Goal: Task Accomplishment & Management: Use online tool/utility

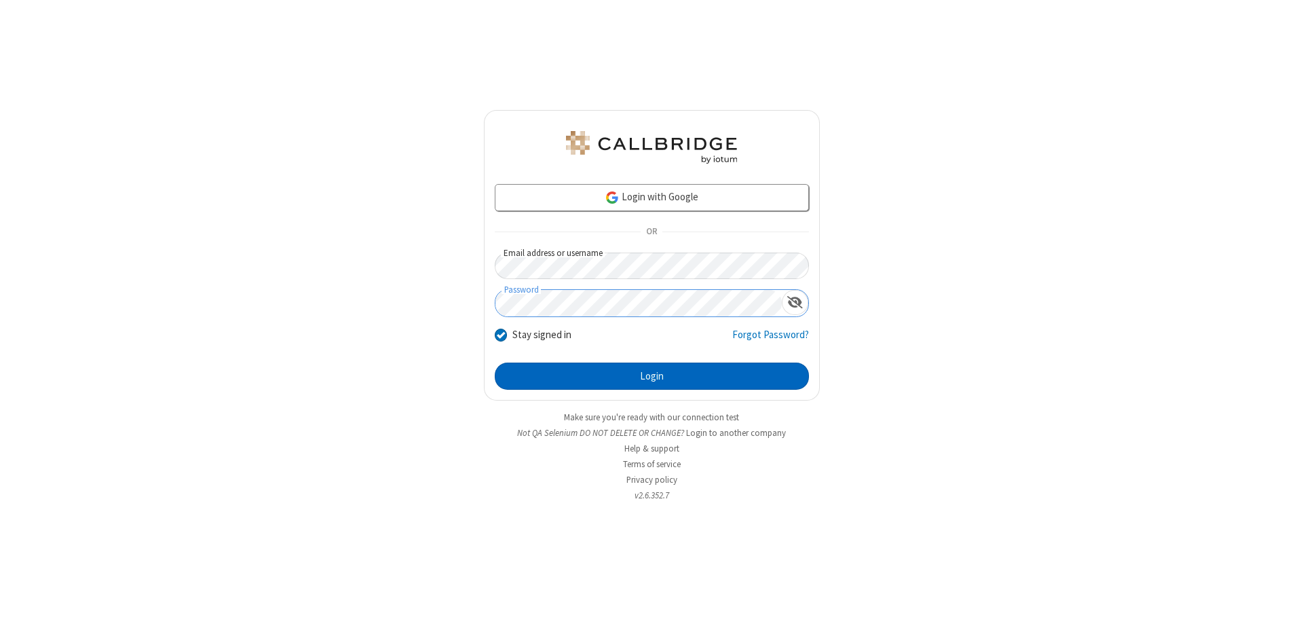
click at [652, 376] on button "Login" at bounding box center [652, 375] width 314 height 27
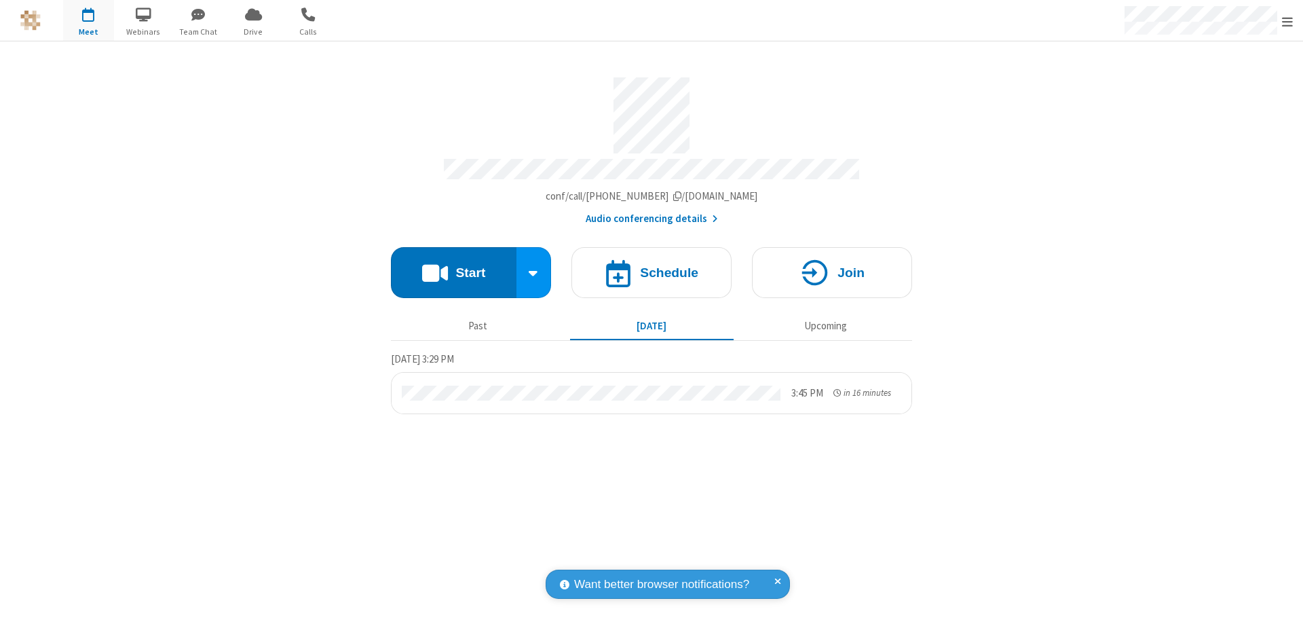
click at [453, 266] on button "Start" at bounding box center [454, 272] width 126 height 51
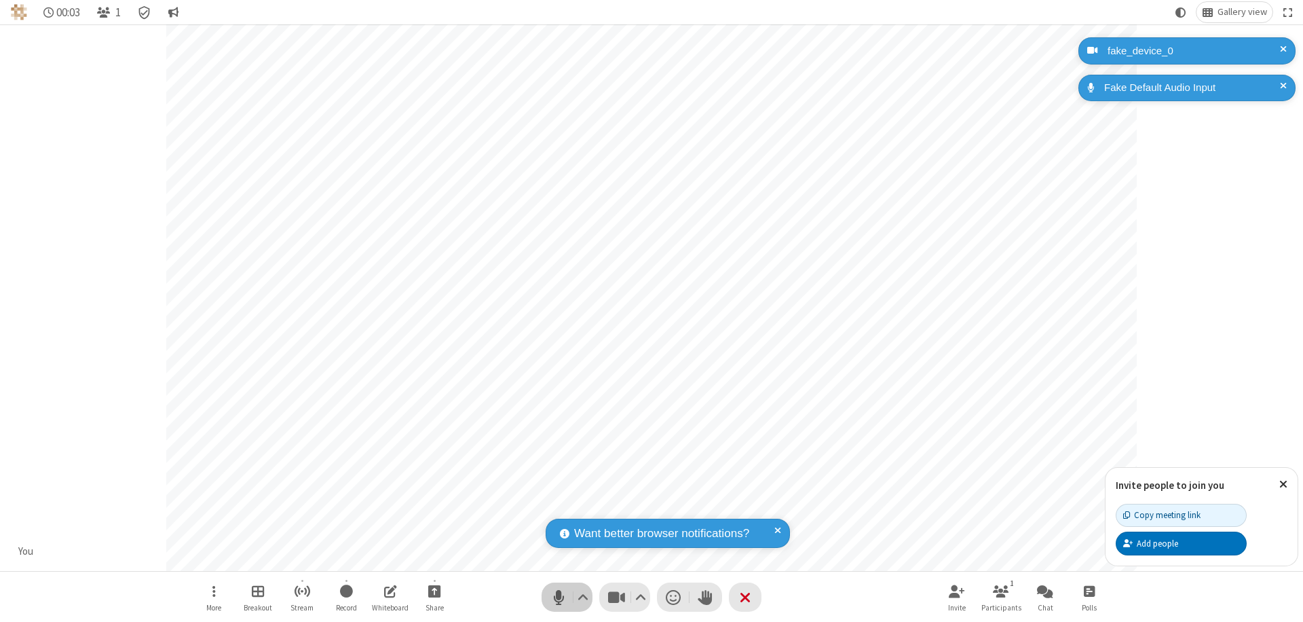
click at [559, 597] on span "Mute (⌘+Shift+A)" at bounding box center [558, 597] width 20 height 20
click at [559, 597] on span "Unmute (⌘+Shift+A)" at bounding box center [558, 597] width 20 height 20
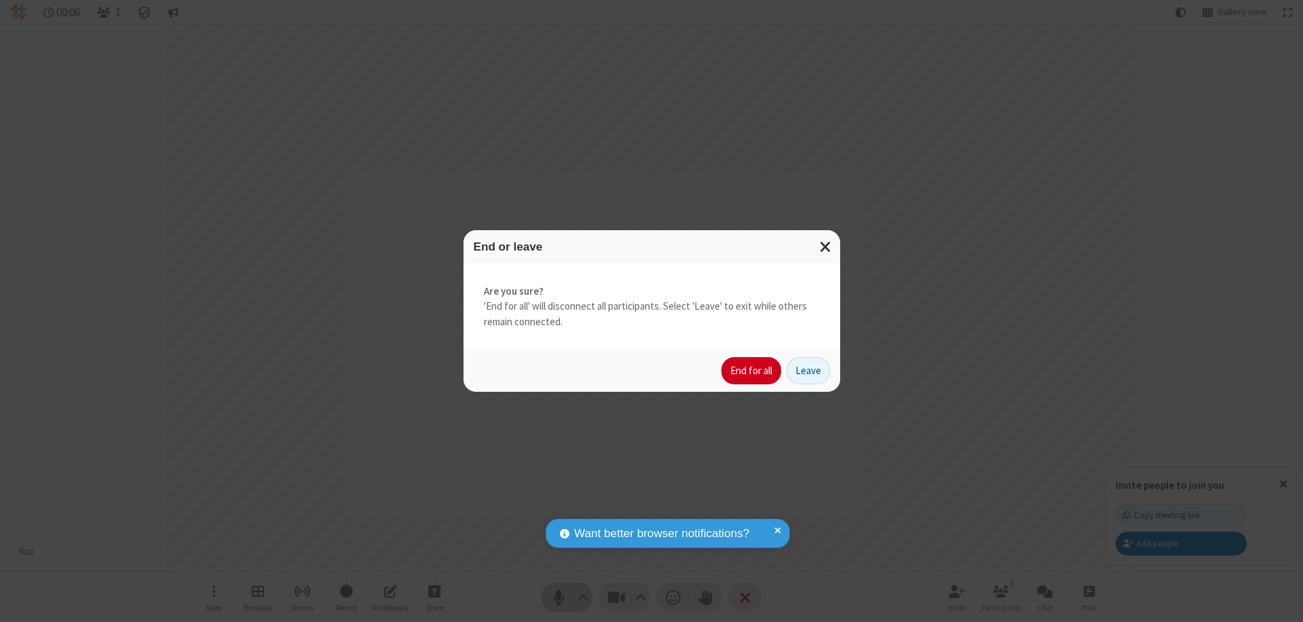
click at [752, 371] on button "End for all" at bounding box center [752, 370] width 60 height 27
